Goal: Ask a question

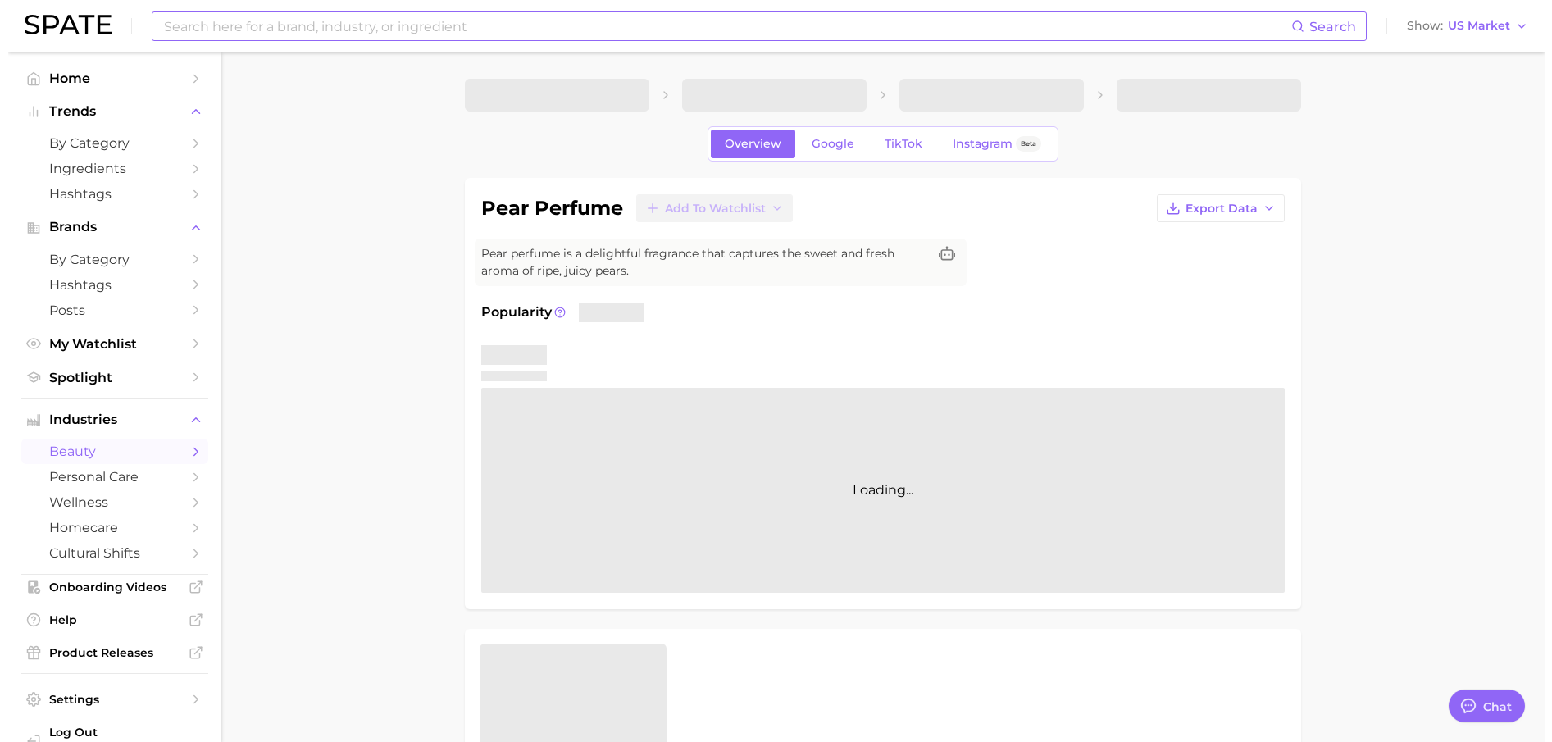
scroll to position [349, 0]
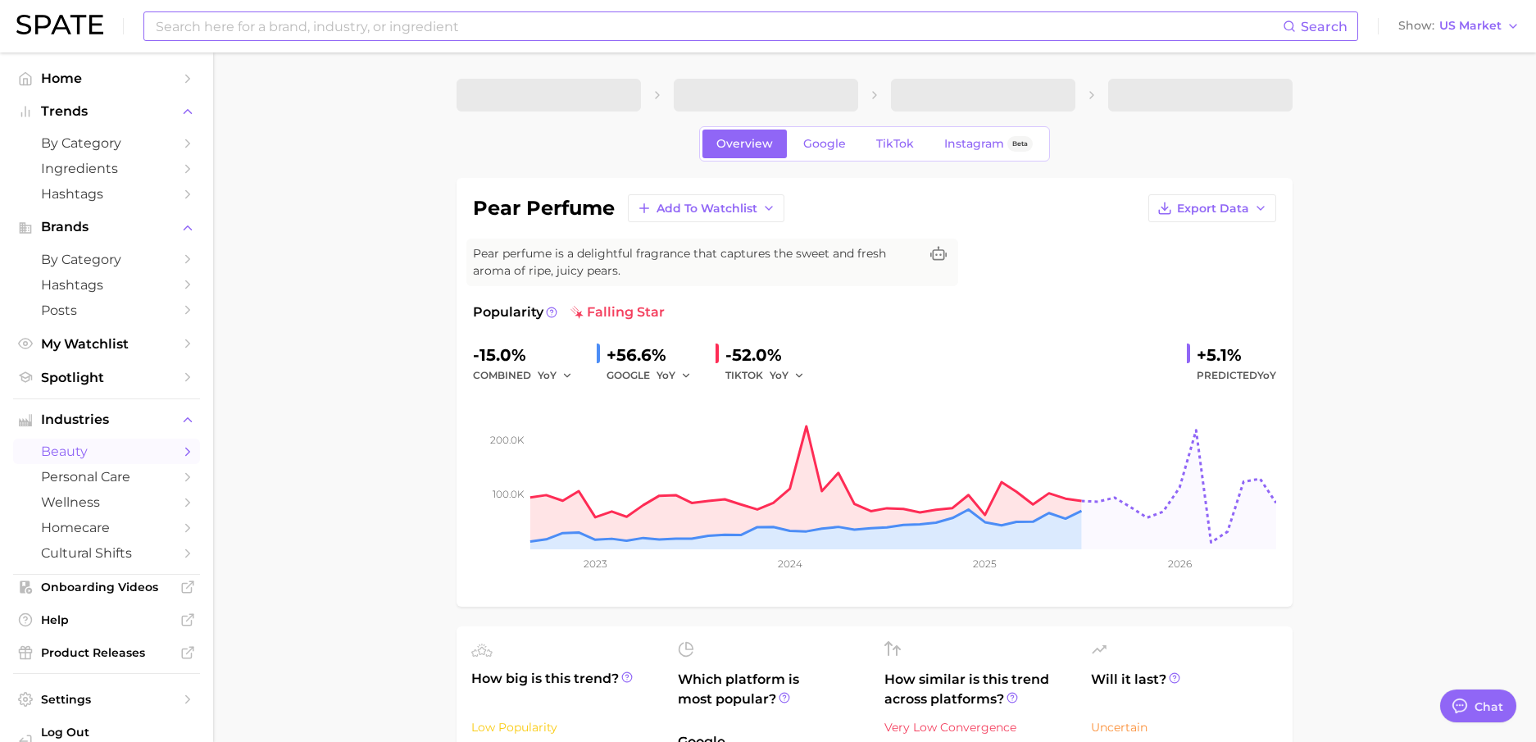
type textarea "x"
click at [681, 20] on input at bounding box center [718, 26] width 1129 height 28
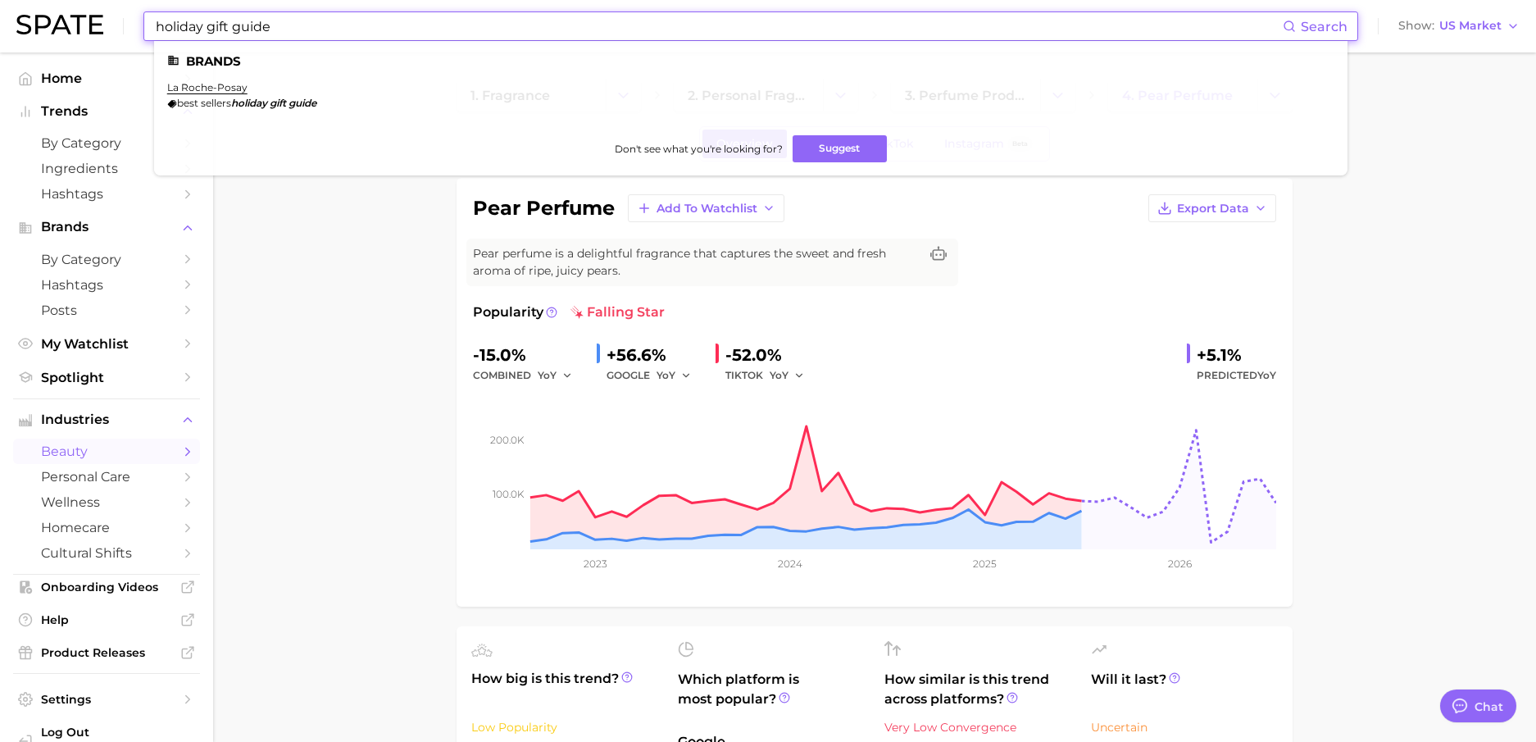
type input "holiday gift guide"
click at [856, 150] on button "Suggest" at bounding box center [840, 148] width 94 height 27
